Goal: Task Accomplishment & Management: Use online tool/utility

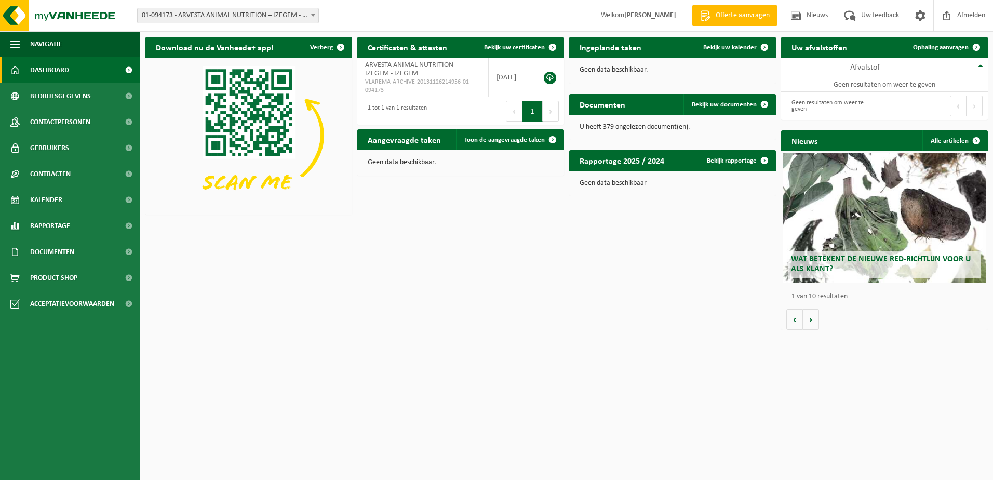
click at [237, 8] on span "01-094173 - ARVESTA ANIMAL NUTRITION – IZEGEM - IZEGEM" at bounding box center [228, 16] width 182 height 16
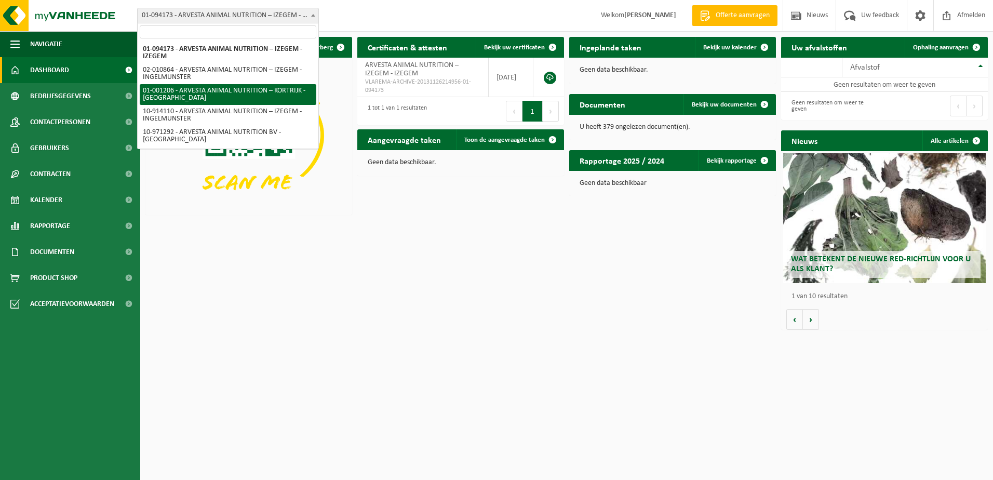
select select "13267"
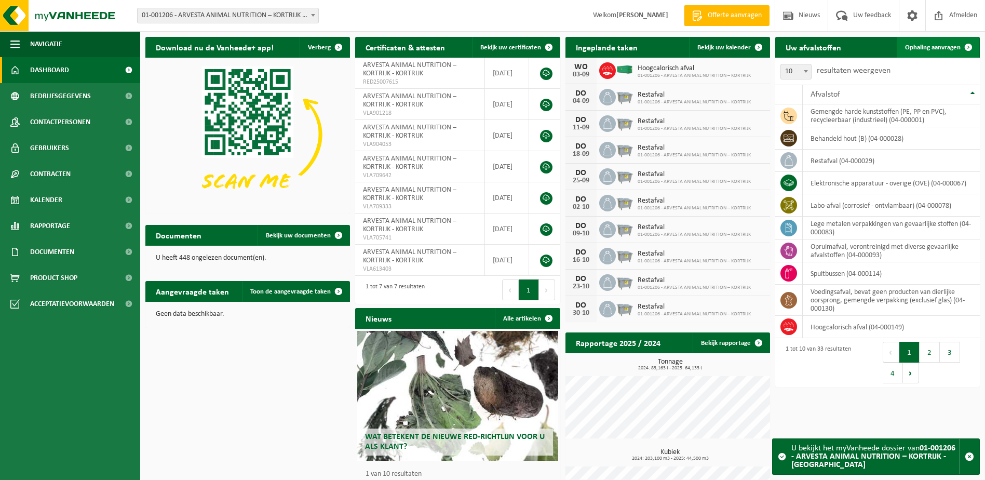
click at [946, 44] on span "Ophaling aanvragen" at bounding box center [933, 47] width 56 height 7
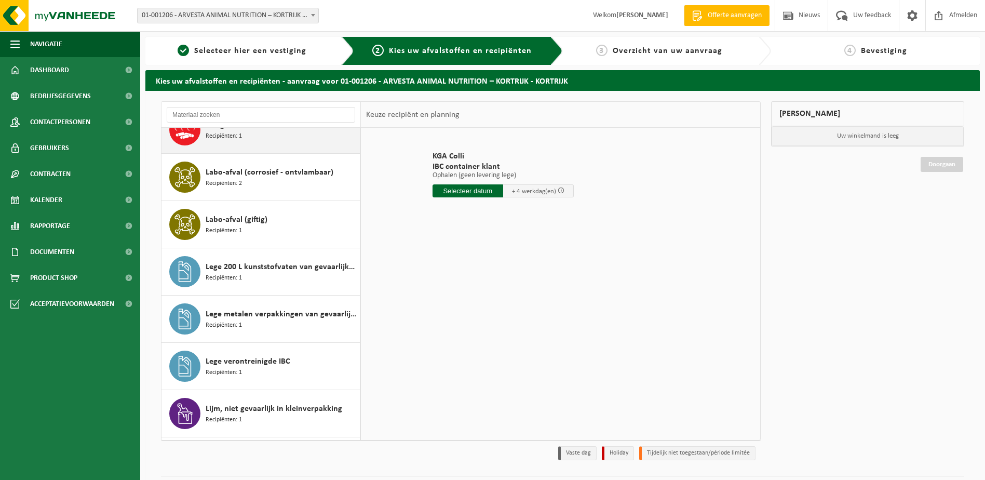
scroll to position [312, 0]
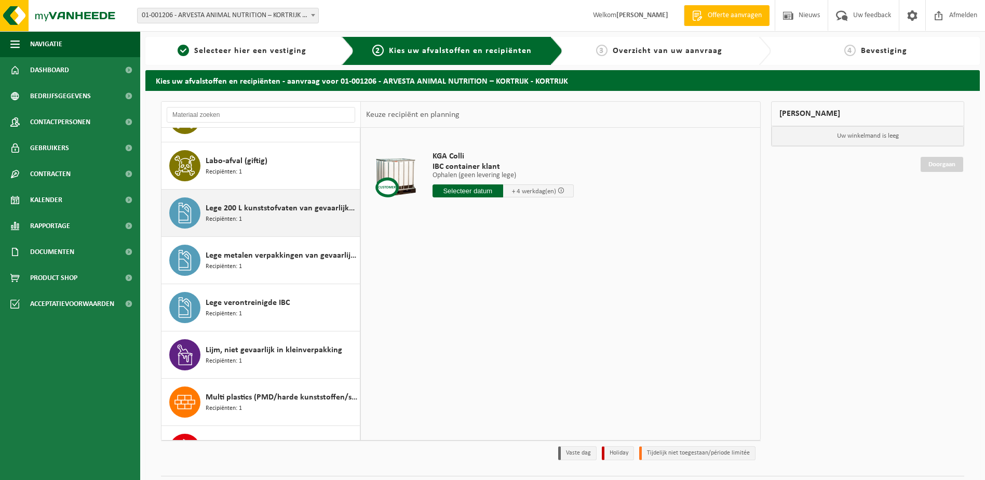
click at [253, 203] on span "Lege 200 L kunststofvaten van gevaarlijke stoffen" at bounding box center [282, 208] width 152 height 12
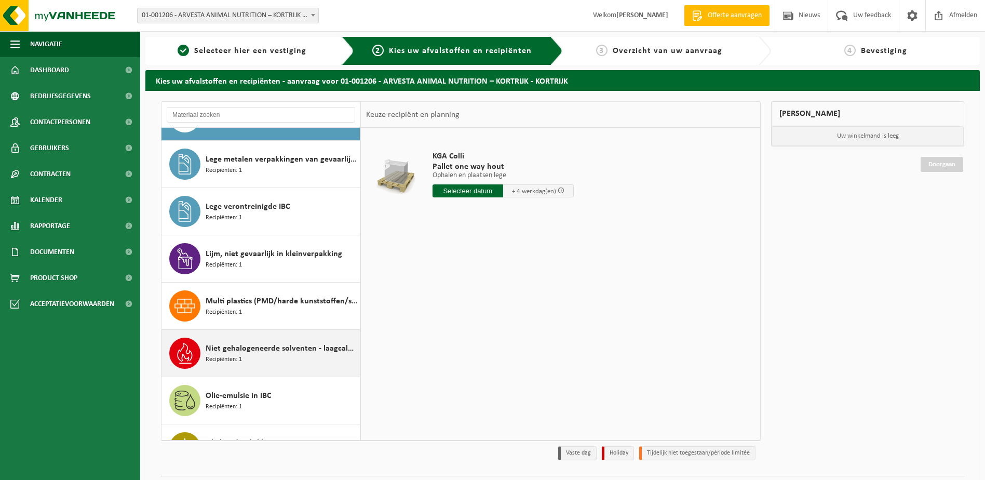
scroll to position [477, 0]
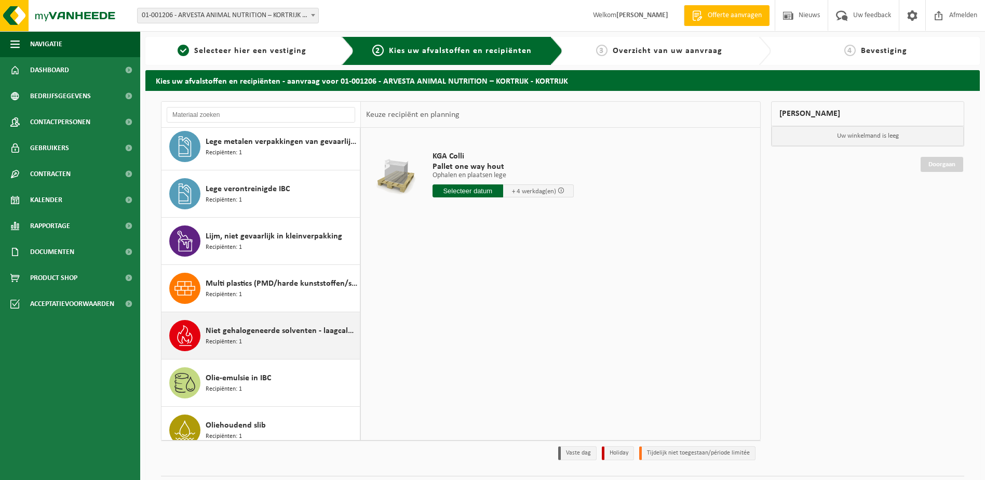
click at [275, 334] on span "Niet gehalogeneerde solventen - laagcalorisch in kleinverpakking" at bounding box center [282, 331] width 152 height 12
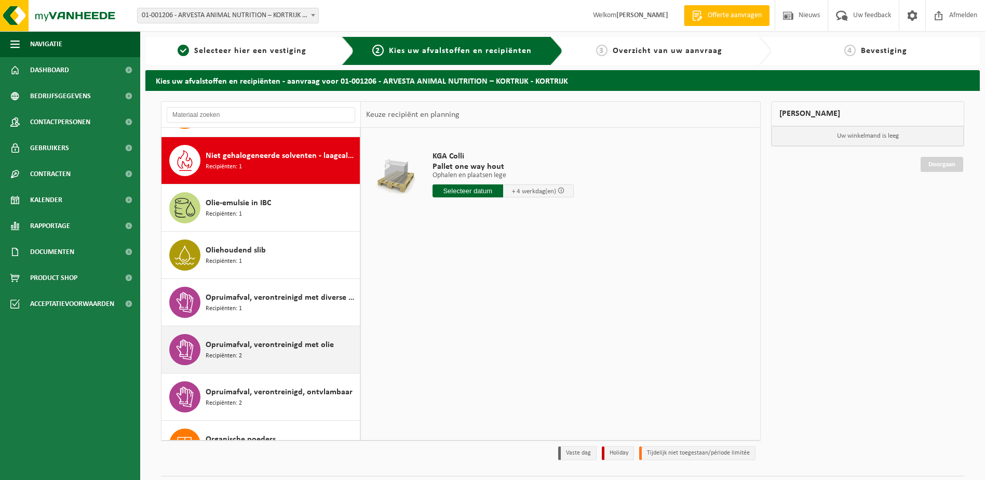
scroll to position [662, 0]
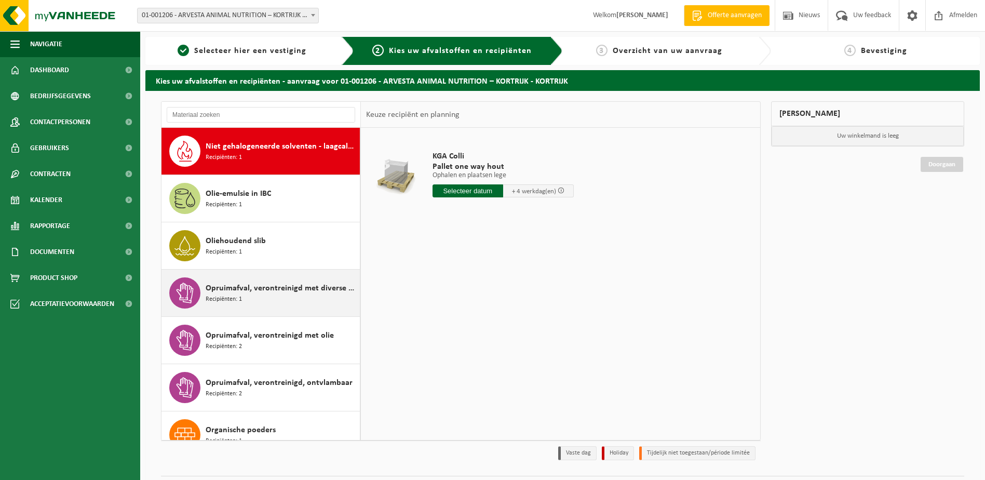
click at [287, 291] on span "Opruimafval, verontreinigd met diverse gevaarlijke afvalstoffen" at bounding box center [282, 288] width 152 height 12
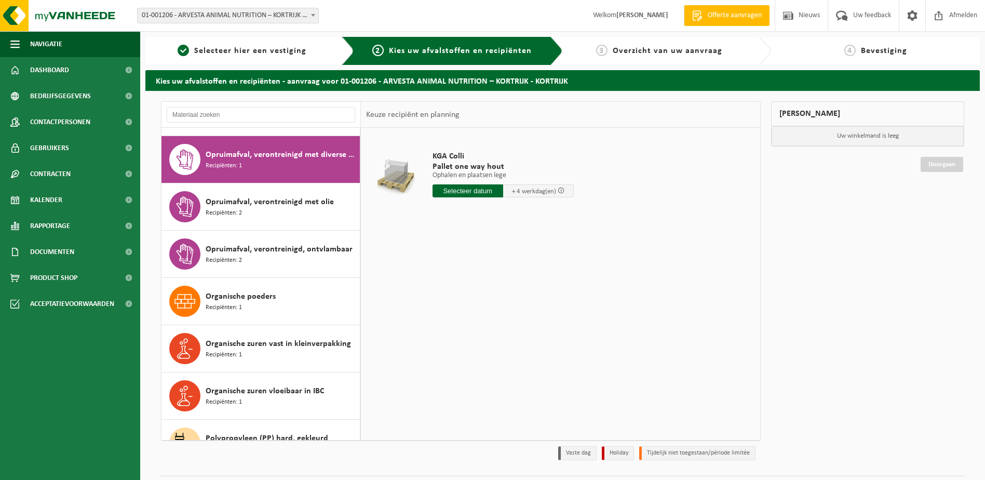
scroll to position [803, 0]
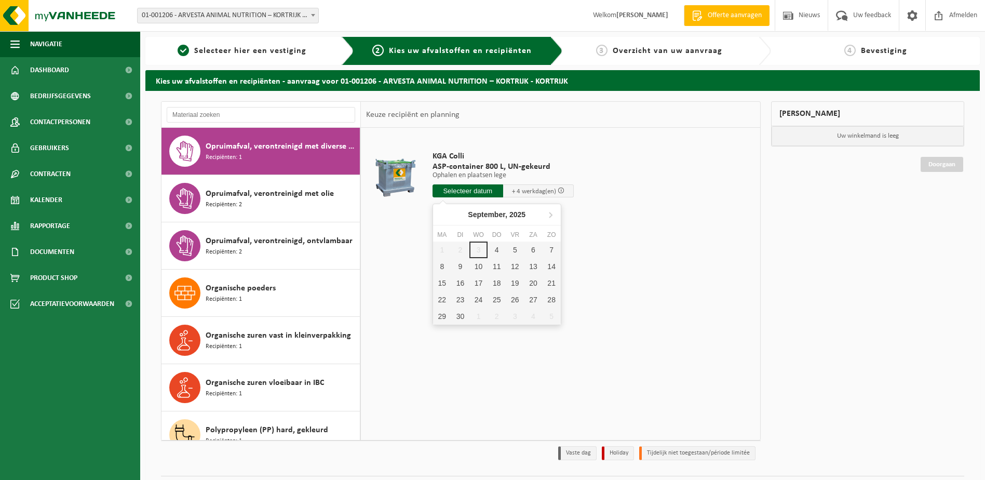
click at [467, 192] on input "text" at bounding box center [468, 190] width 71 height 13
click at [501, 246] on div "4" at bounding box center [497, 249] width 18 height 17
type input "Van 2025-09-04"
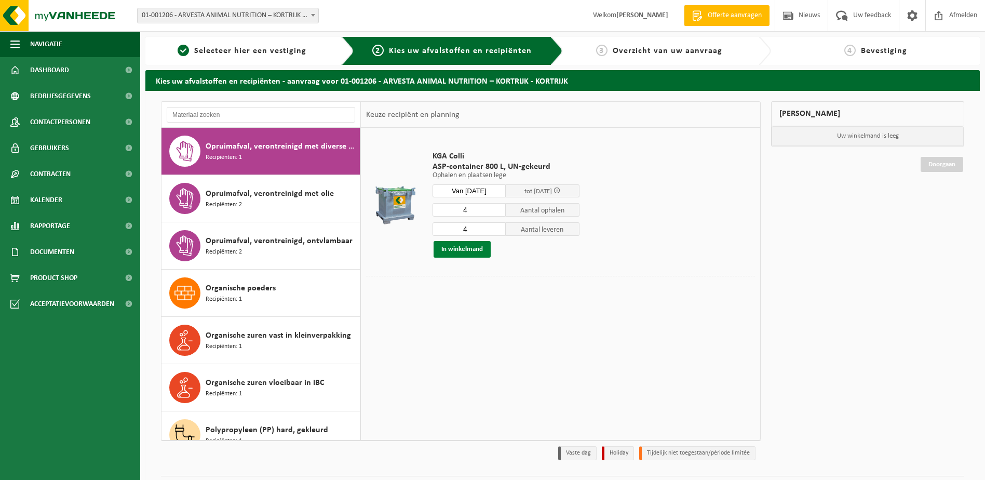
click at [473, 251] on button "In winkelmand" at bounding box center [462, 249] width 57 height 17
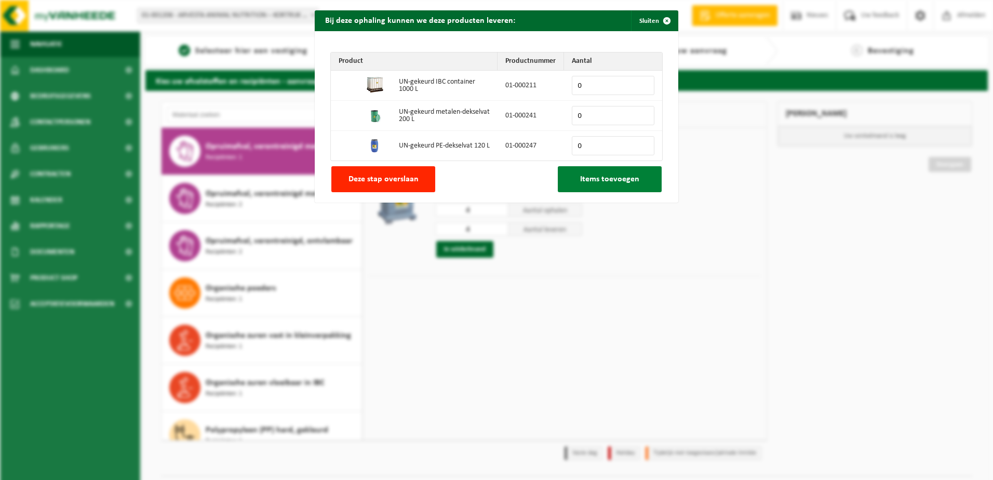
click at [589, 175] on span "Items toevoegen" at bounding box center [609, 179] width 59 height 8
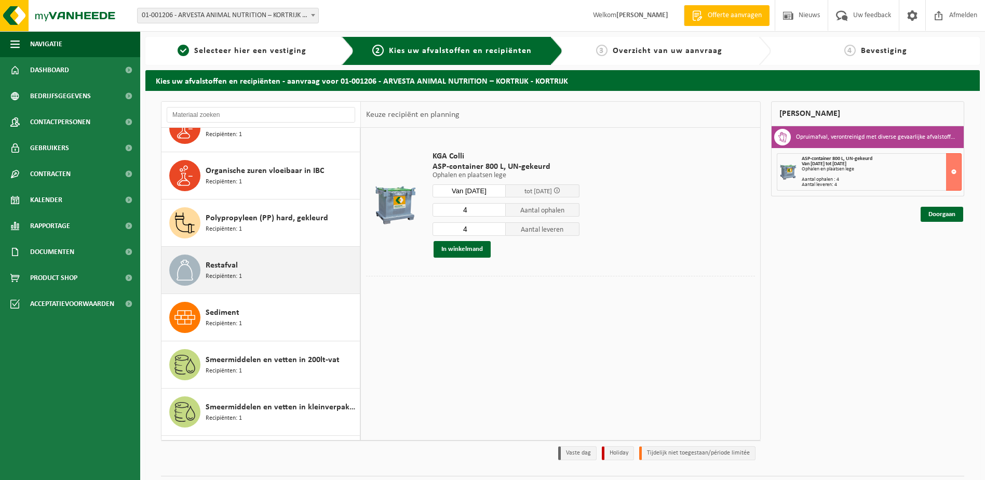
scroll to position [992, 0]
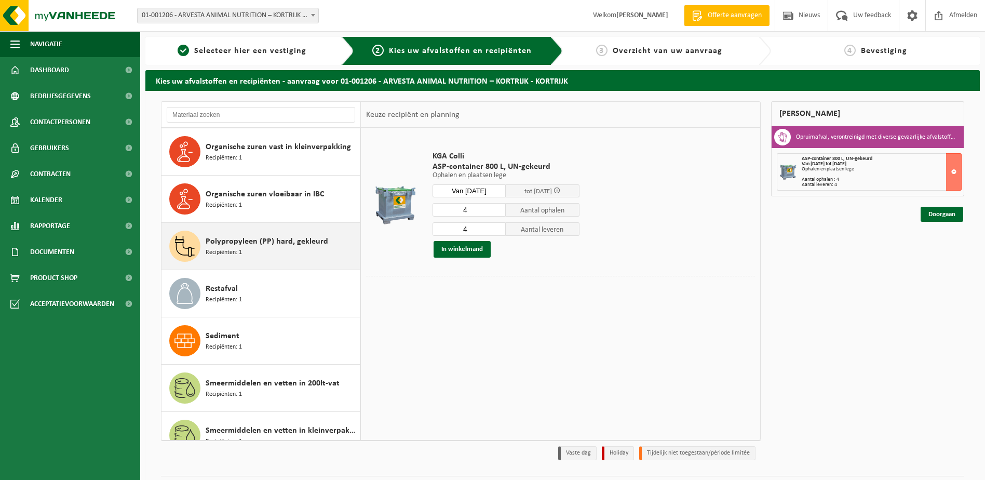
click at [226, 240] on span "Polypropyleen (PP) hard, gekleurd" at bounding box center [267, 241] width 123 height 12
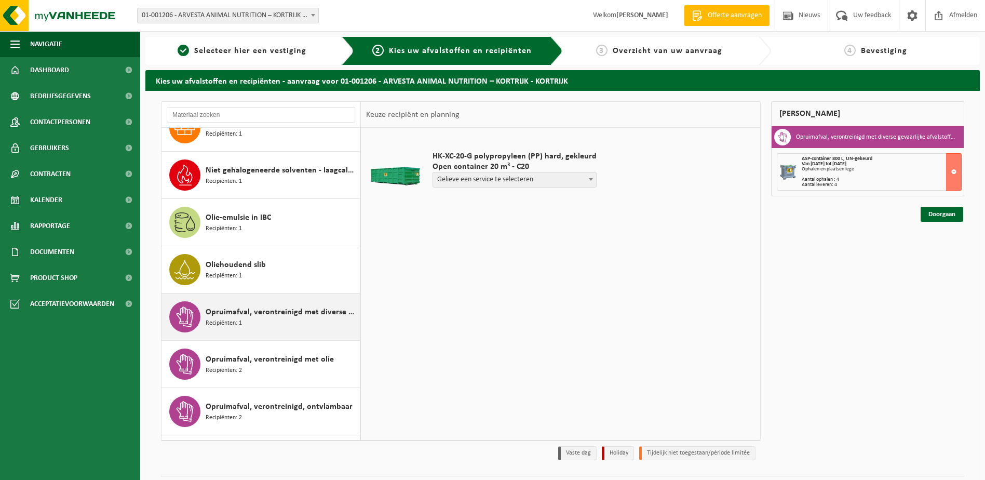
scroll to position [568, 0]
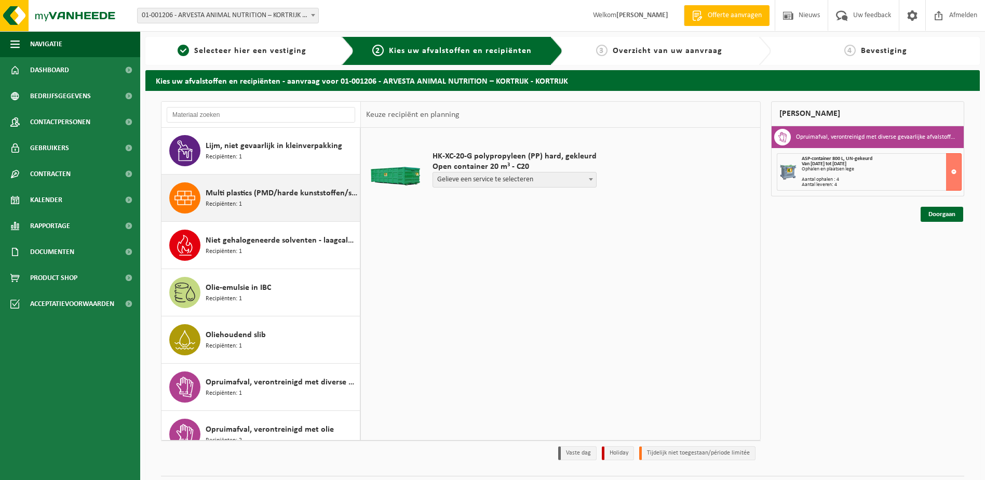
click at [280, 201] on div "Multi plastics (PMD/harde kunststoffen/spanbanden/EPS/folie naturel/folie gemen…" at bounding box center [282, 197] width 152 height 31
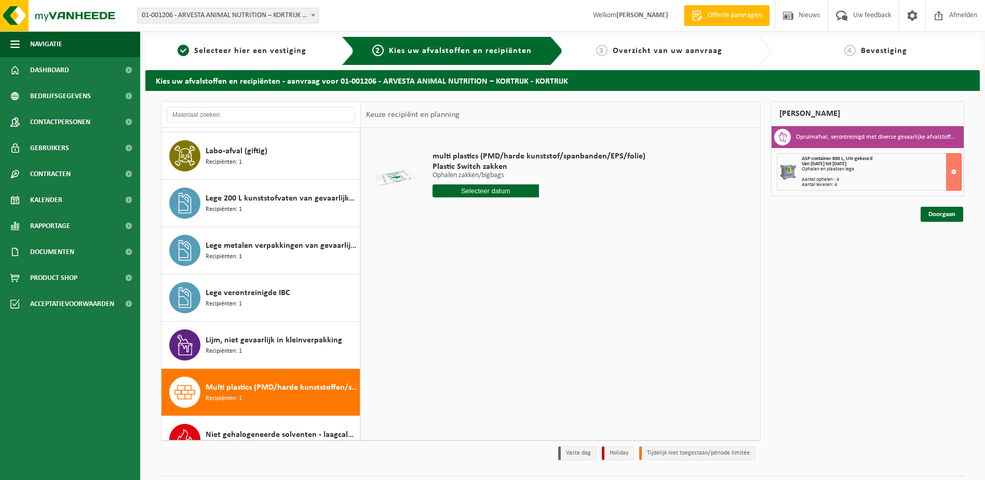
scroll to position [355, 0]
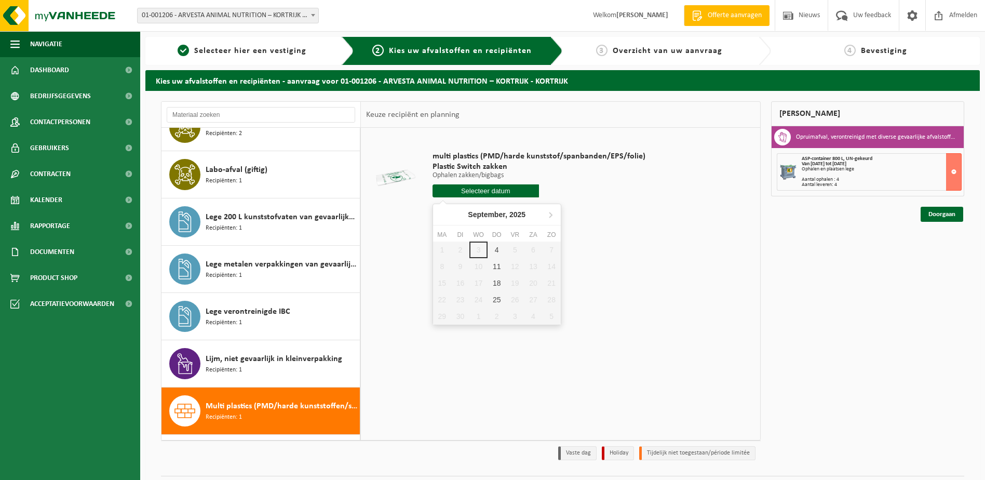
click at [490, 193] on input "text" at bounding box center [486, 190] width 106 height 13
click at [502, 251] on div "4" at bounding box center [497, 249] width 18 height 17
type input "Van 2025-09-04"
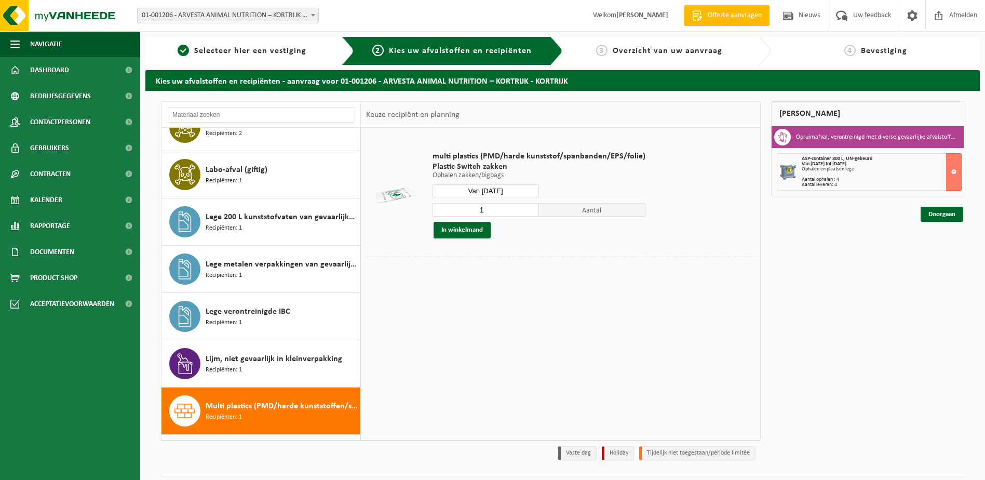
drag, startPoint x: 496, startPoint y: 207, endPoint x: 437, endPoint y: 208, distance: 59.2
click at [437, 208] on input "1" at bounding box center [486, 210] width 106 height 14
type input "10"
click at [450, 227] on button "In winkelmand" at bounding box center [462, 230] width 57 height 17
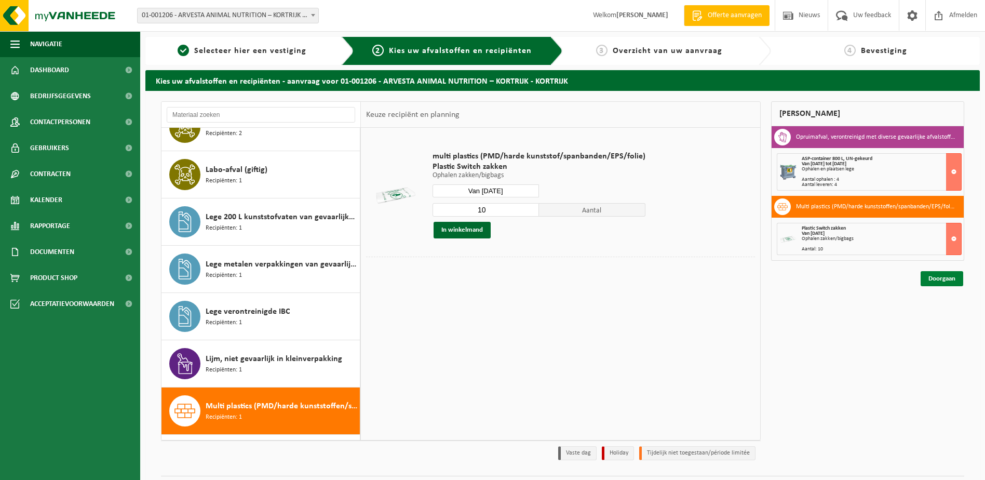
click at [946, 276] on link "Doorgaan" at bounding box center [942, 278] width 43 height 15
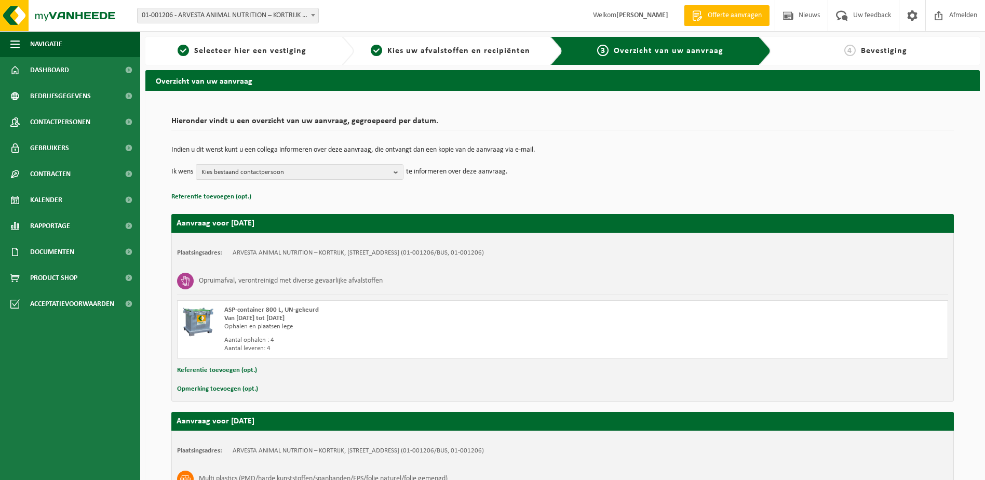
scroll to position [164, 0]
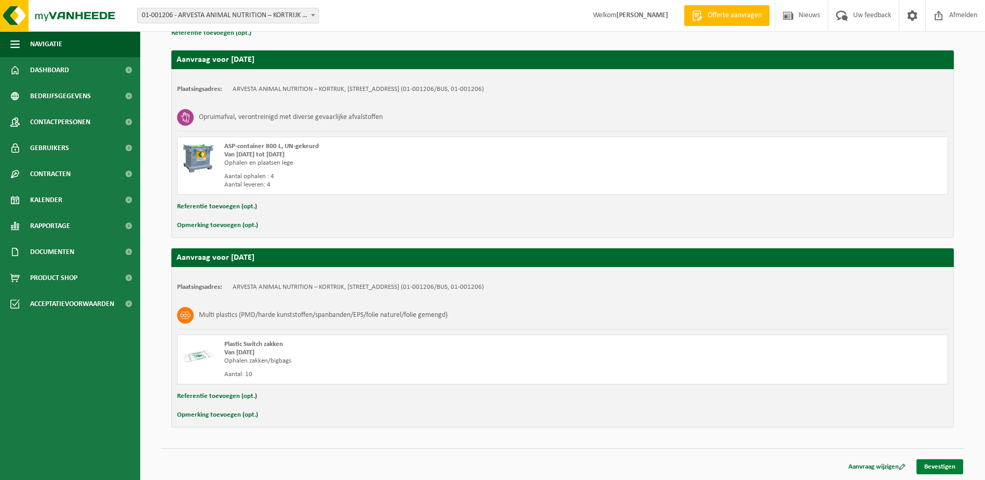
click at [953, 466] on link "Bevestigen" at bounding box center [939, 466] width 47 height 15
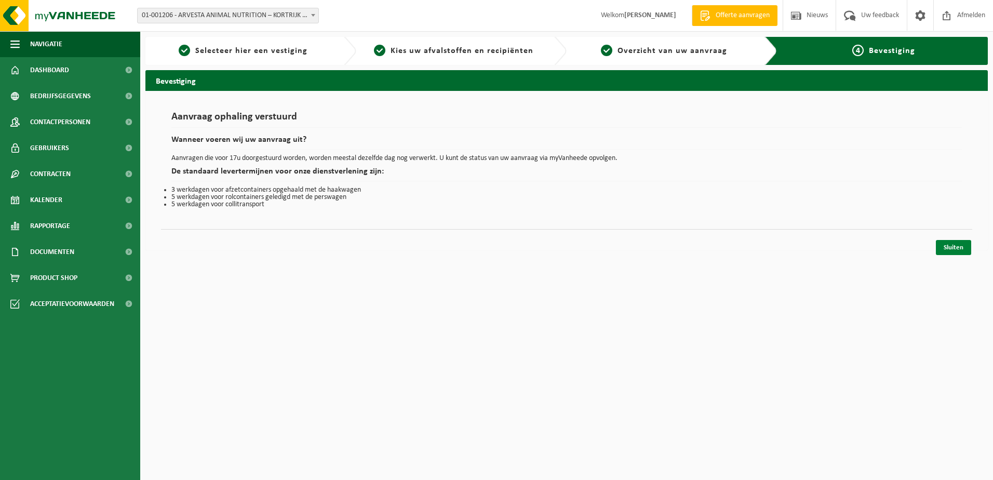
click at [964, 249] on link "Sluiten" at bounding box center [953, 247] width 35 height 15
